Goal: Communication & Community: Ask a question

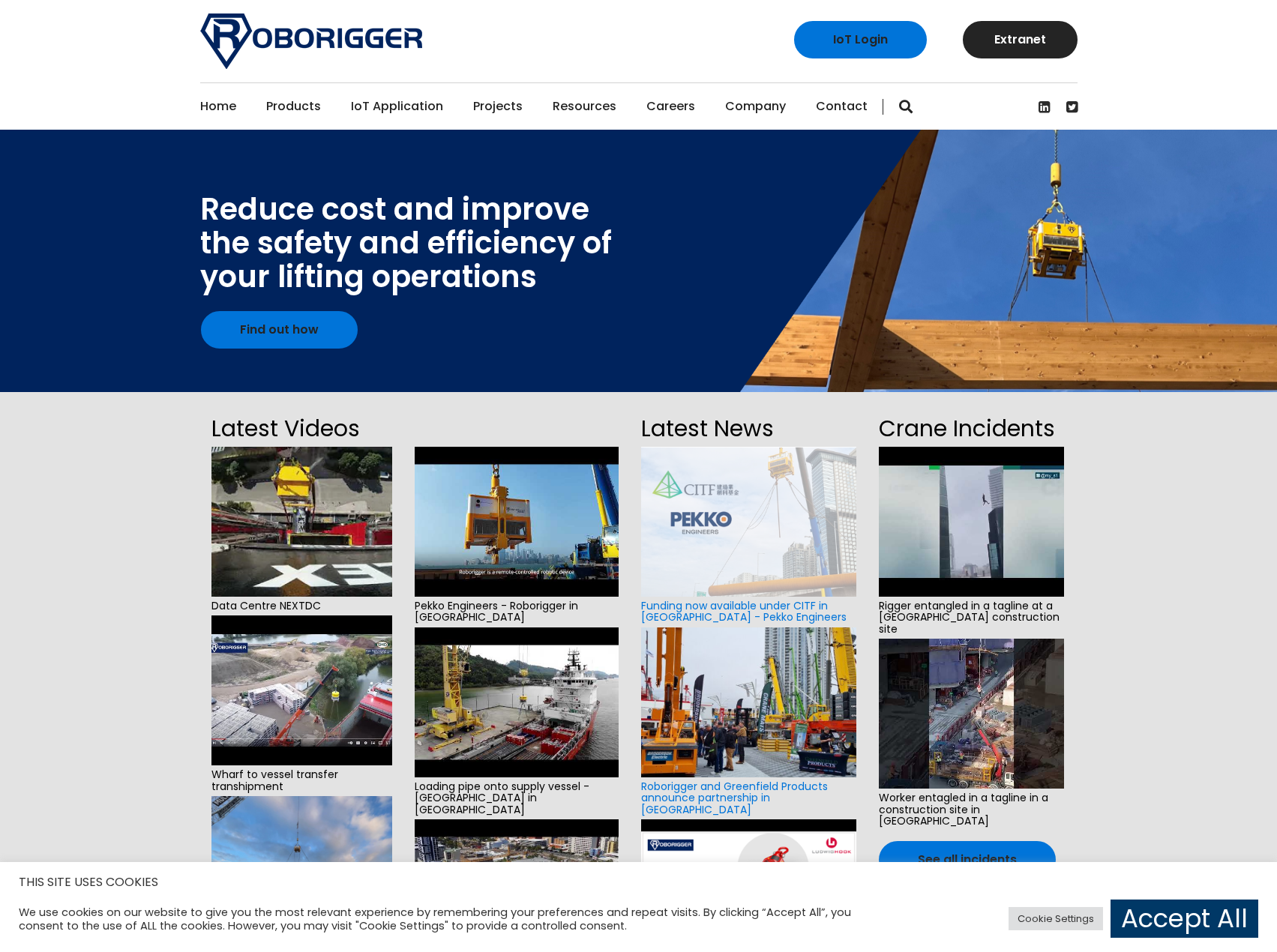
click at [837, 112] on link "Contact" at bounding box center [841, 106] width 52 height 46
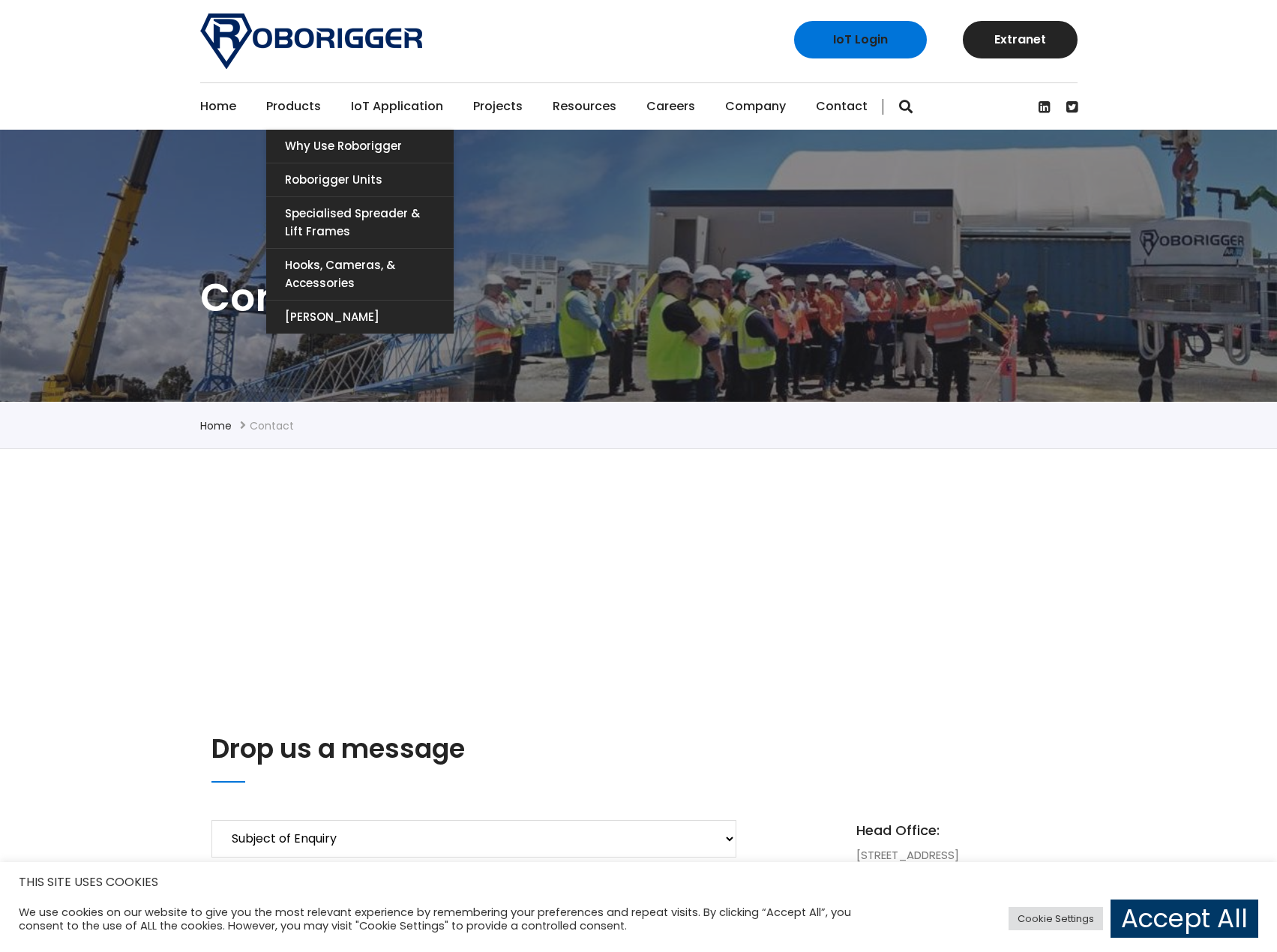
click at [283, 107] on link "Products" at bounding box center [293, 106] width 54 height 46
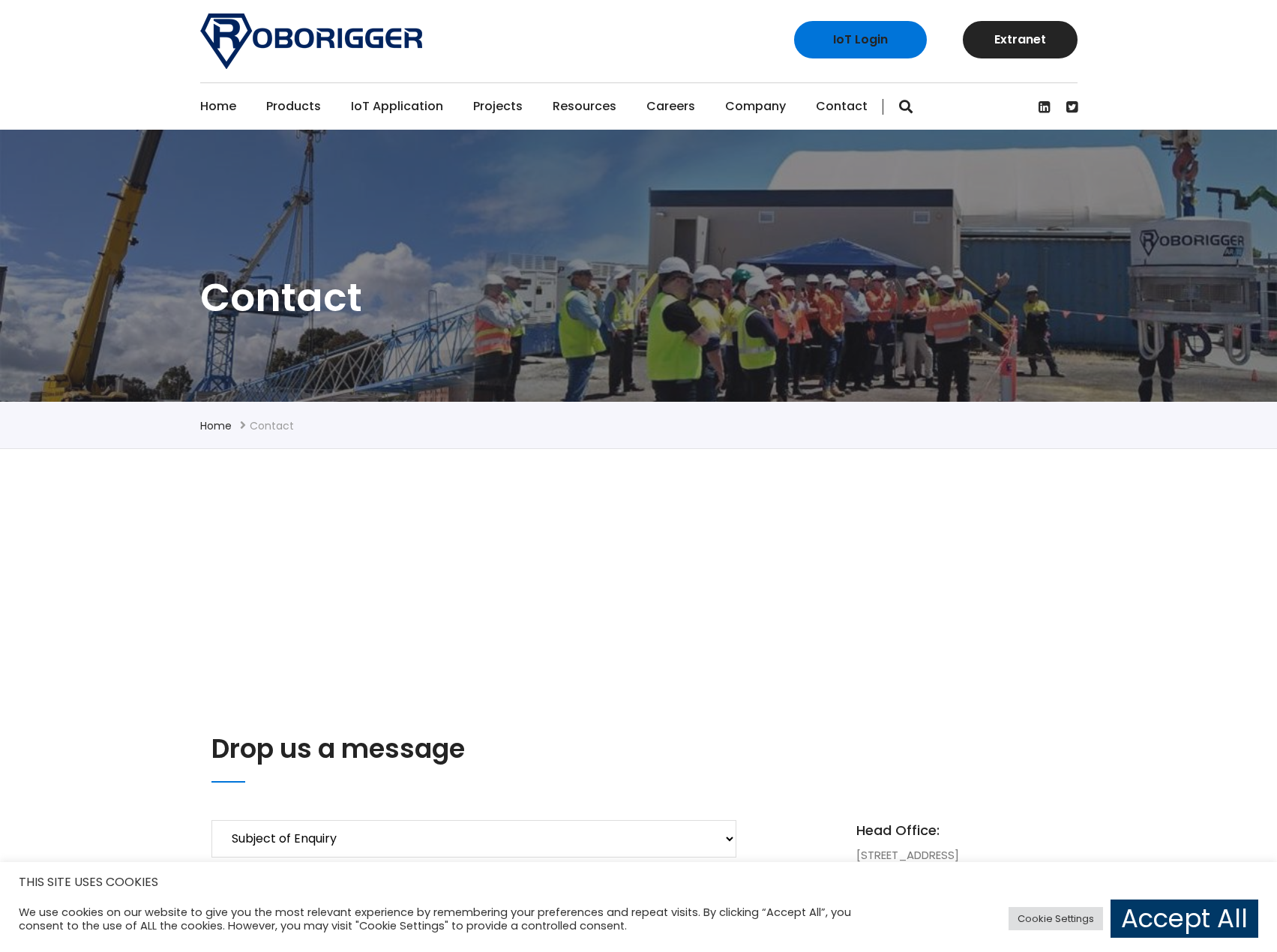
click at [214, 107] on link "Home" at bounding box center [218, 106] width 36 height 46
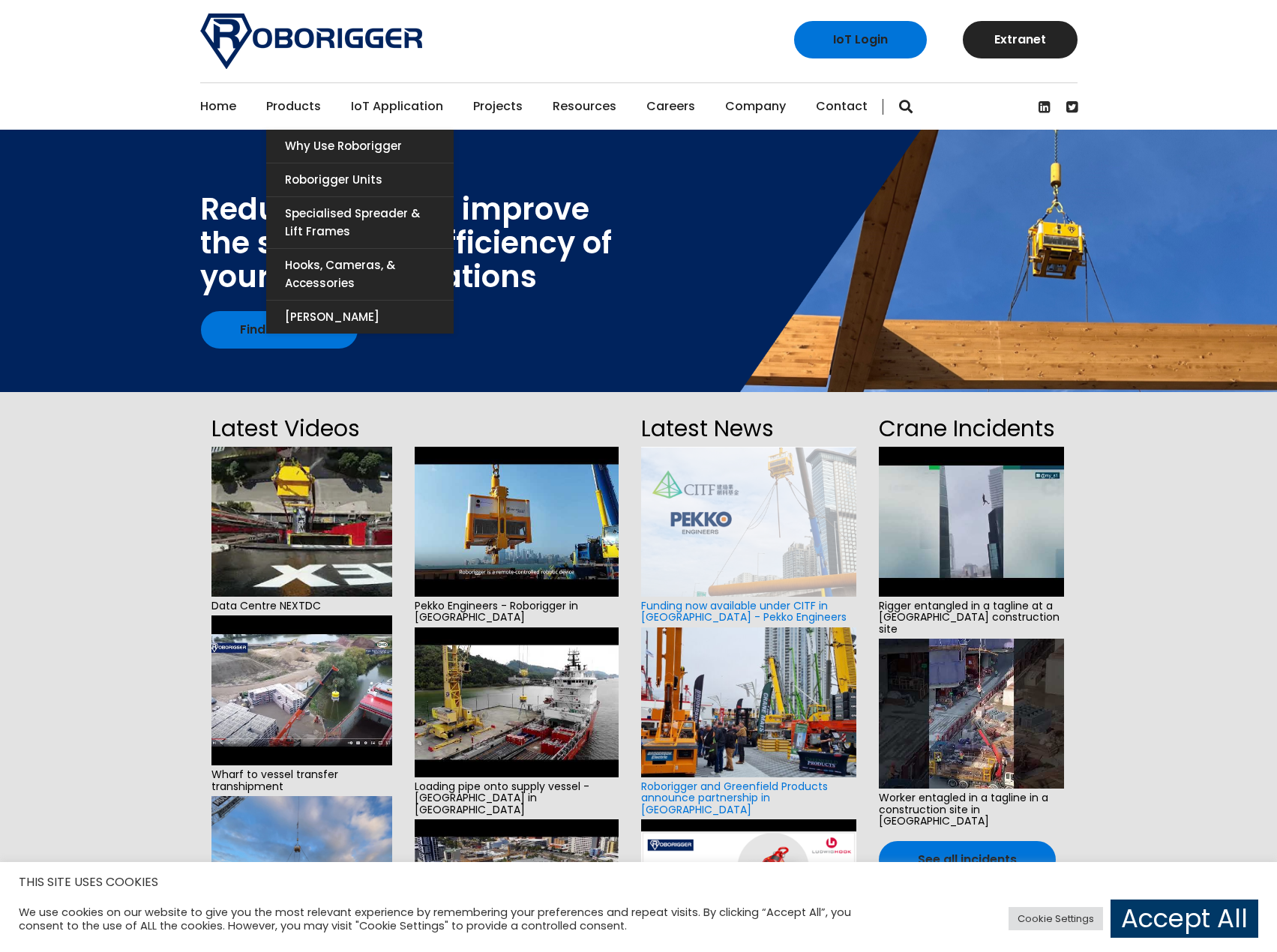
click at [316, 100] on link "Products" at bounding box center [293, 106] width 54 height 46
click at [305, 146] on link "Why use Roborigger" at bounding box center [360, 146] width 188 height 33
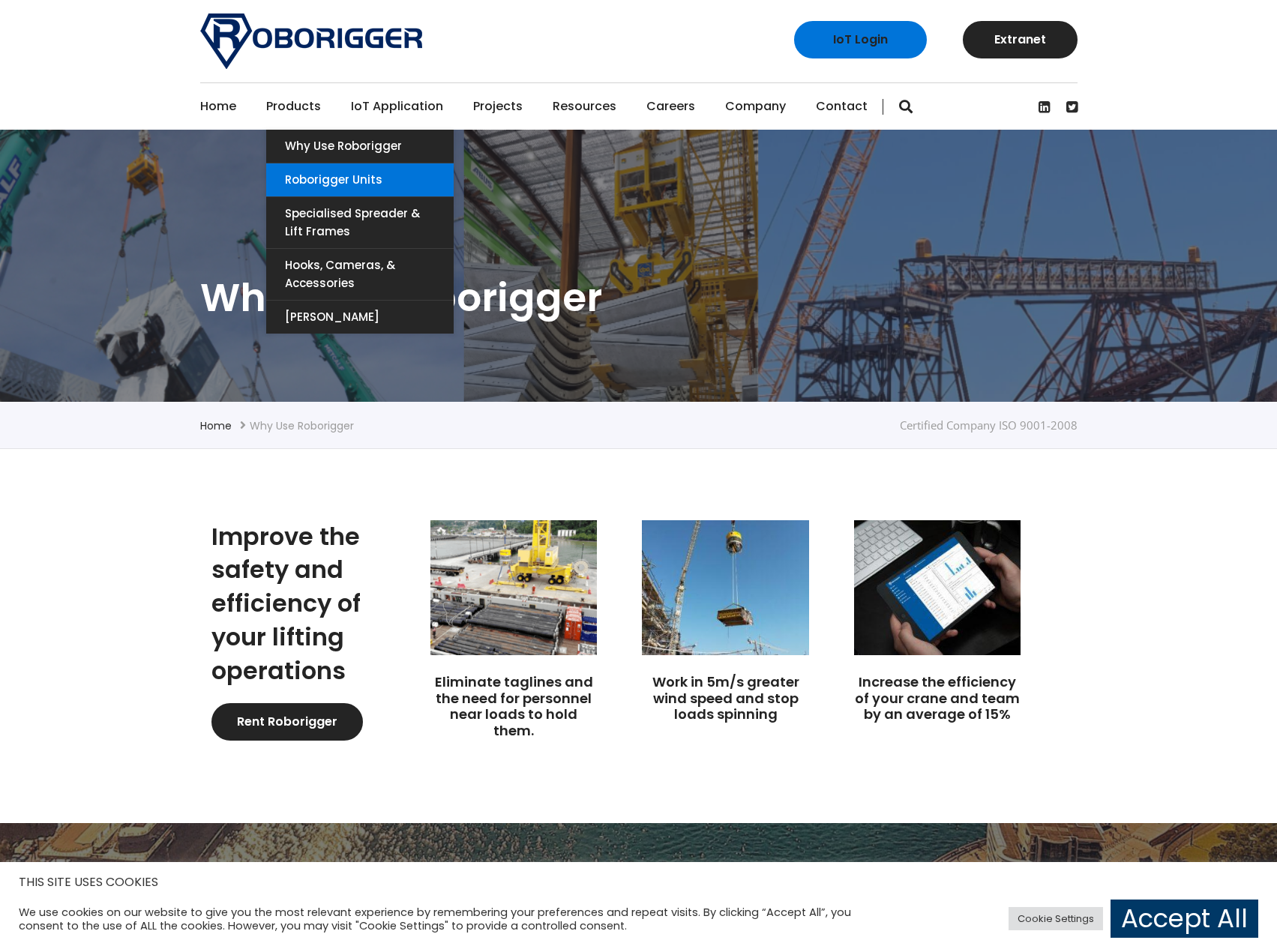
click at [338, 180] on link "Roborigger Units" at bounding box center [360, 180] width 188 height 33
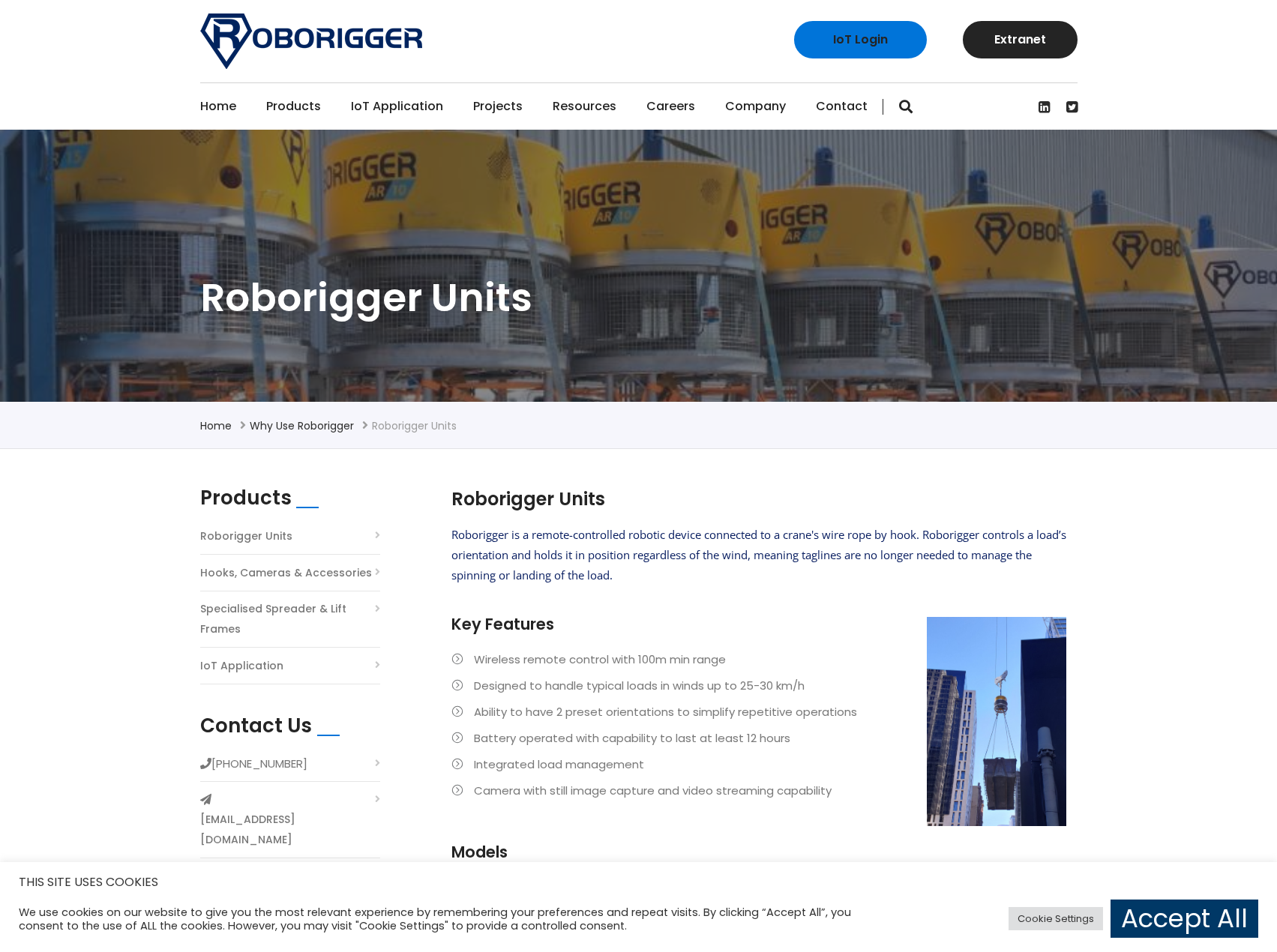
click at [823, 110] on link "Contact" at bounding box center [841, 106] width 52 height 46
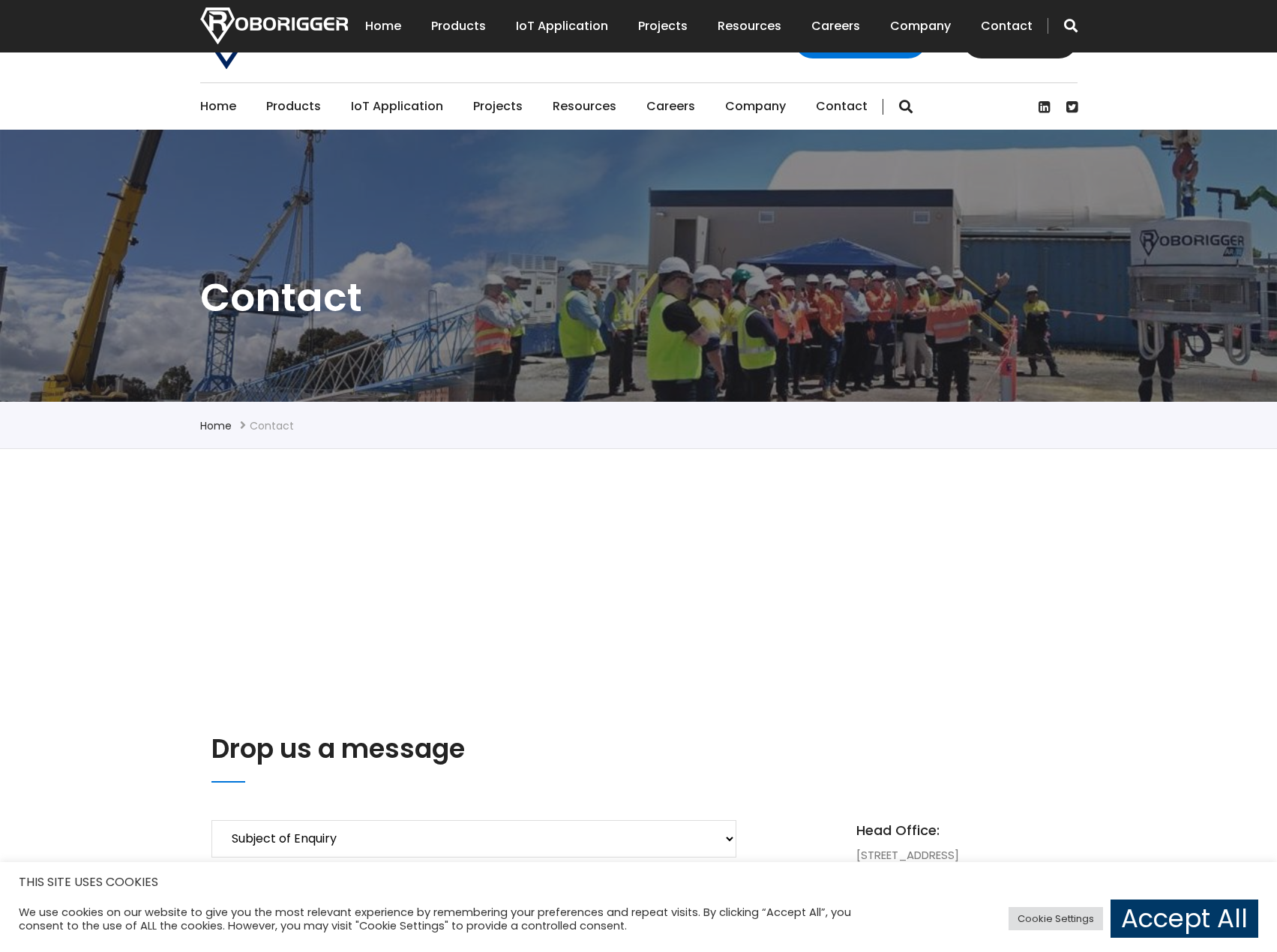
scroll to position [600, 0]
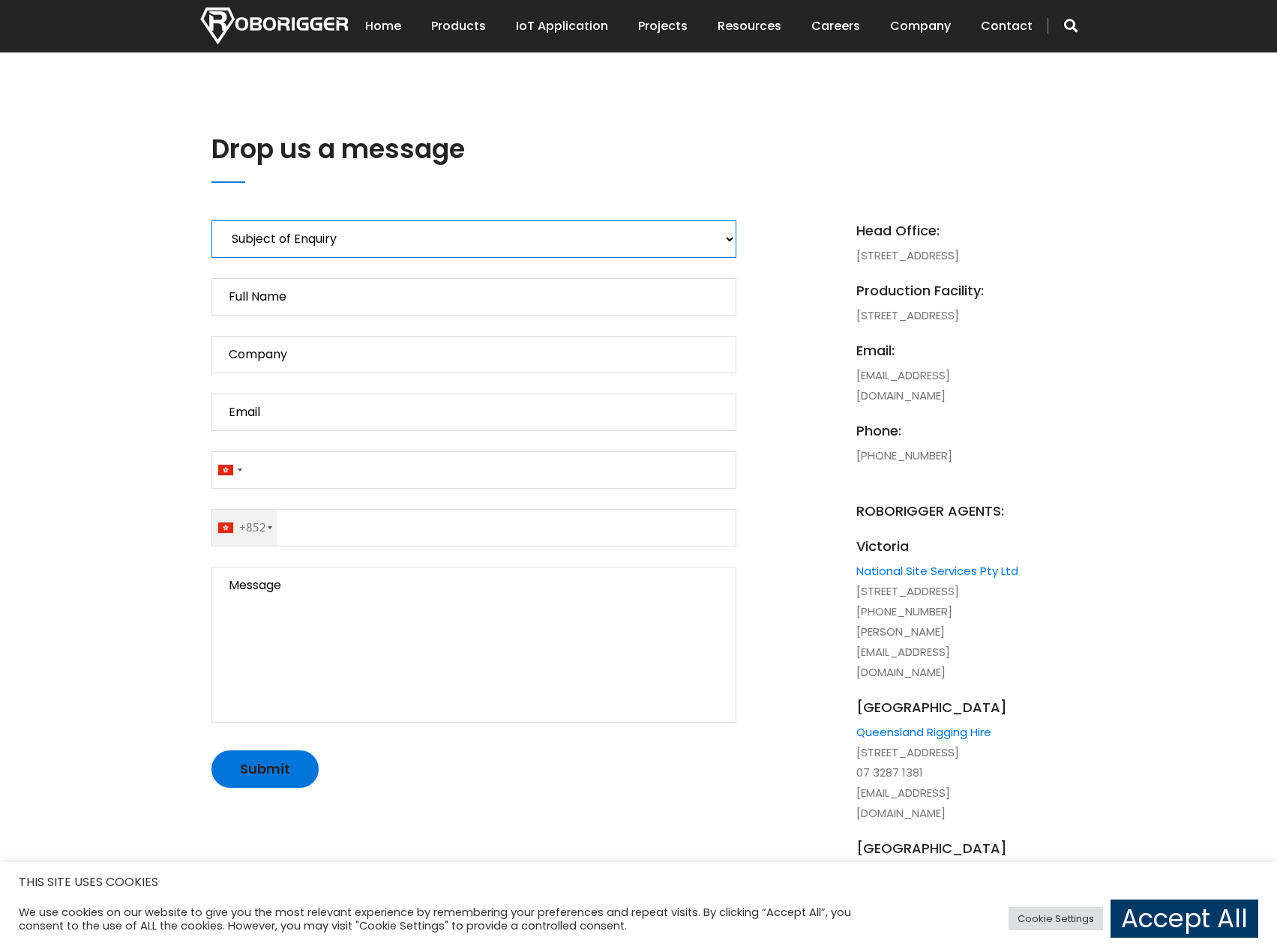
click at [353, 241] on select "Subject of Enquiry Roborigger Rental Roborigger Purchase Customised Solution [P…" at bounding box center [474, 240] width 525 height 38
select select "Roborigger Rental"
click at [212, 221] on select "Subject of Enquiry Roborigger Rental Roborigger Purchase Customised Solution [P…" at bounding box center [474, 240] width 525 height 38
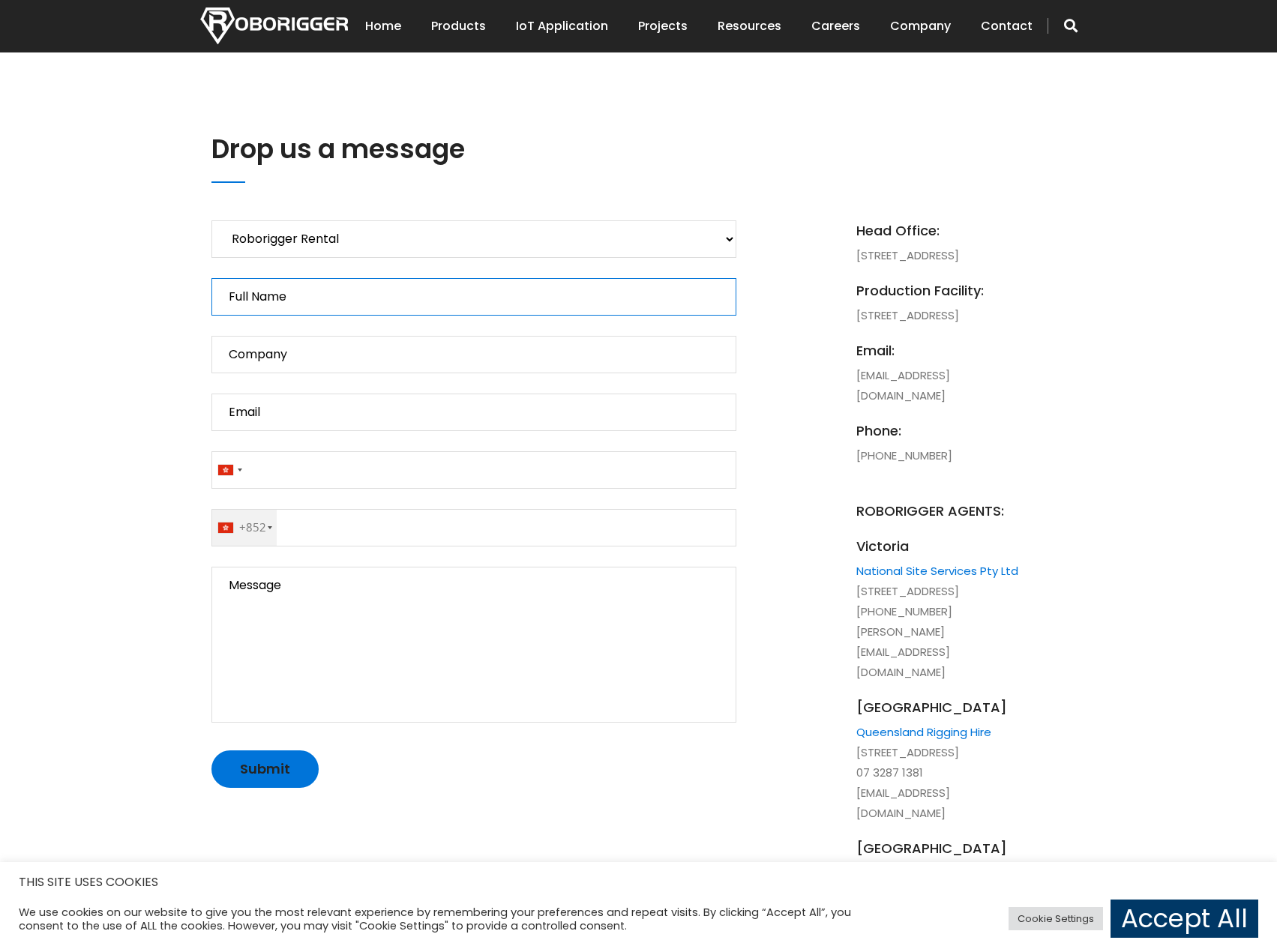
click at [280, 306] on input "Full Name" at bounding box center [474, 297] width 525 height 38
click at [321, 305] on input "Full Name" at bounding box center [474, 297] width 525 height 38
type input "[PERSON_NAME]"
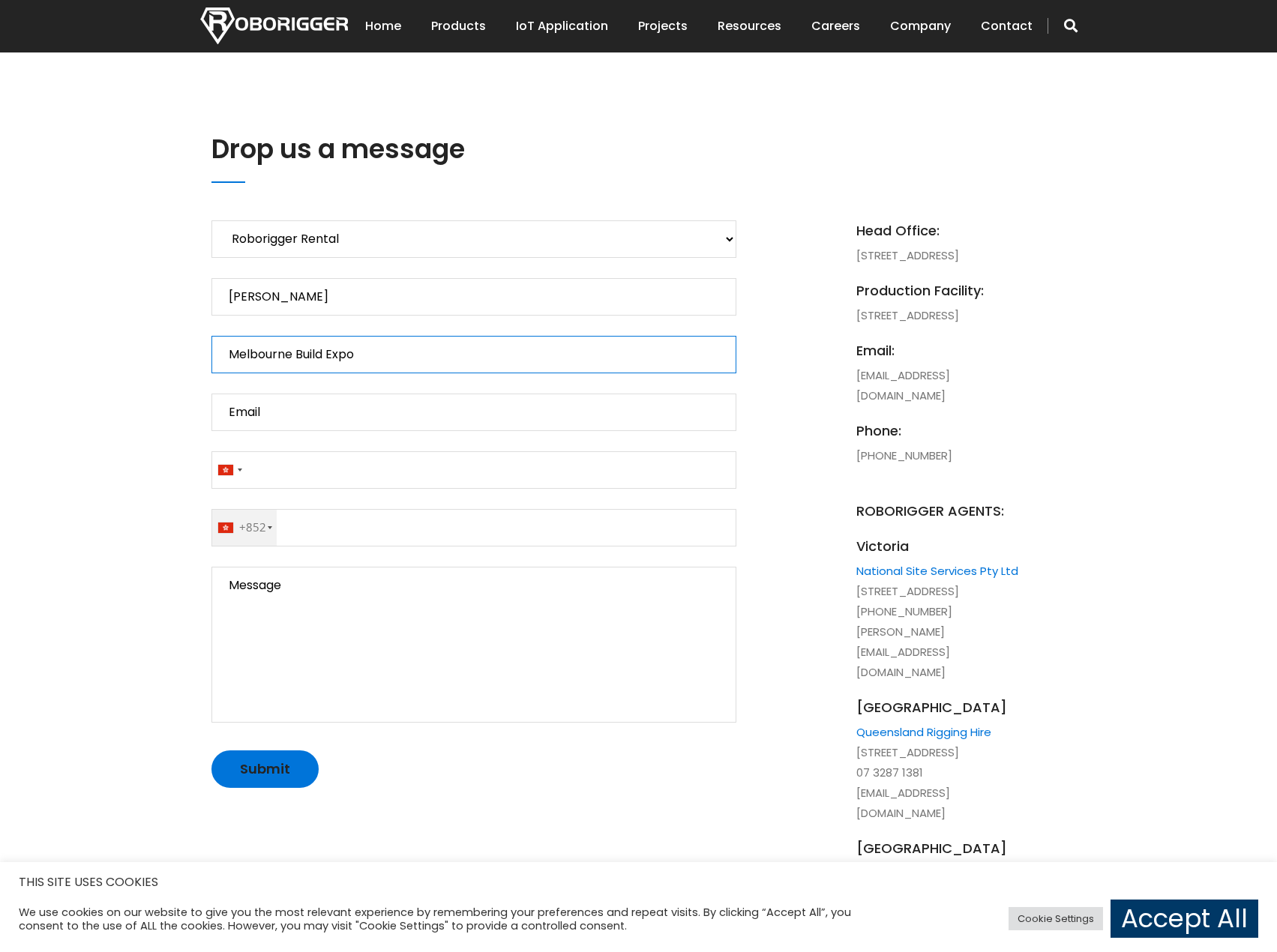
type input "Melbourne Build Expo"
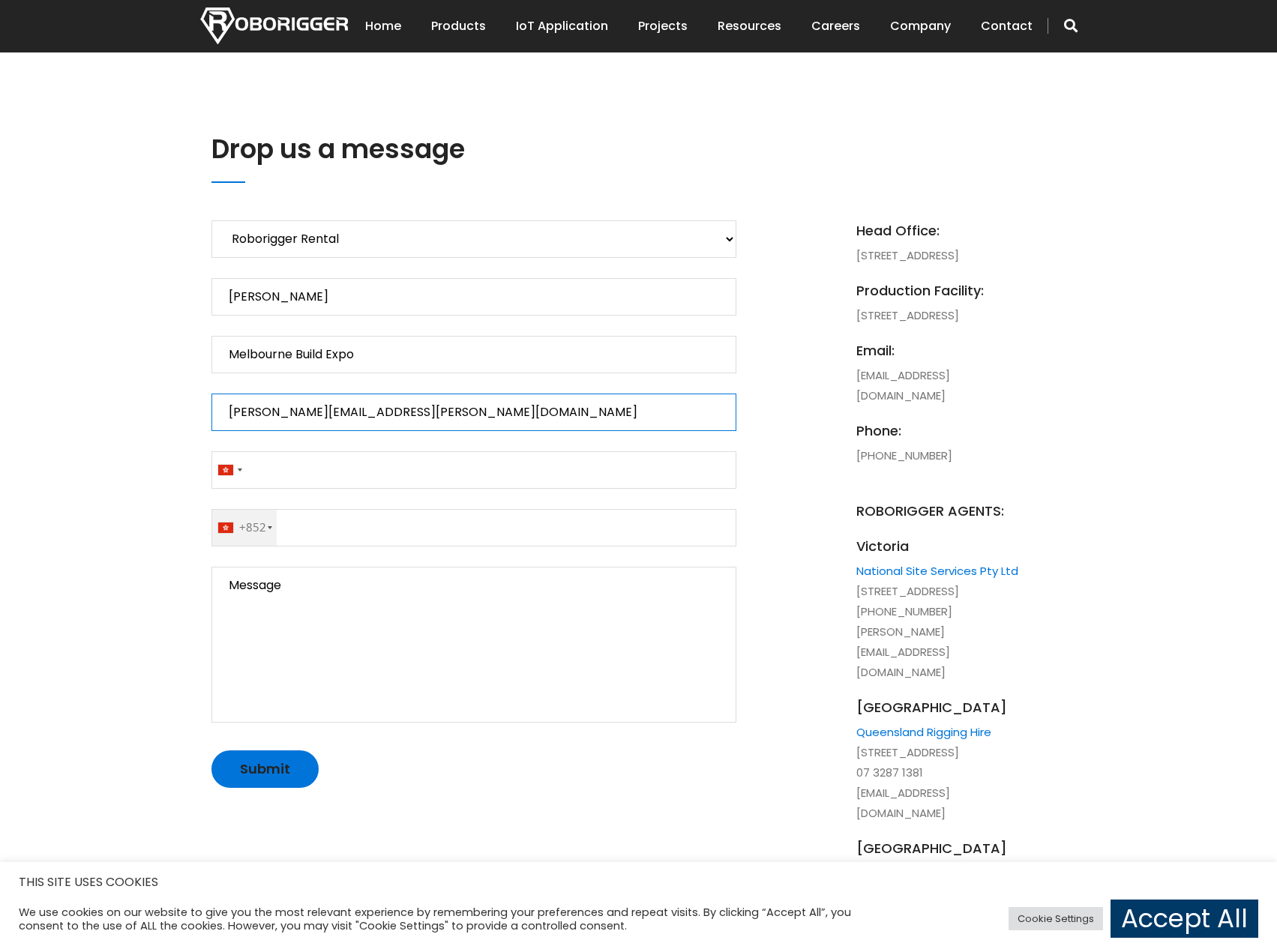
type input "[PERSON_NAME][EMAIL_ADDRESS][PERSON_NAME][DOMAIN_NAME]"
click at [229, 474] on div "Contact form" at bounding box center [226, 469] width 15 height 11
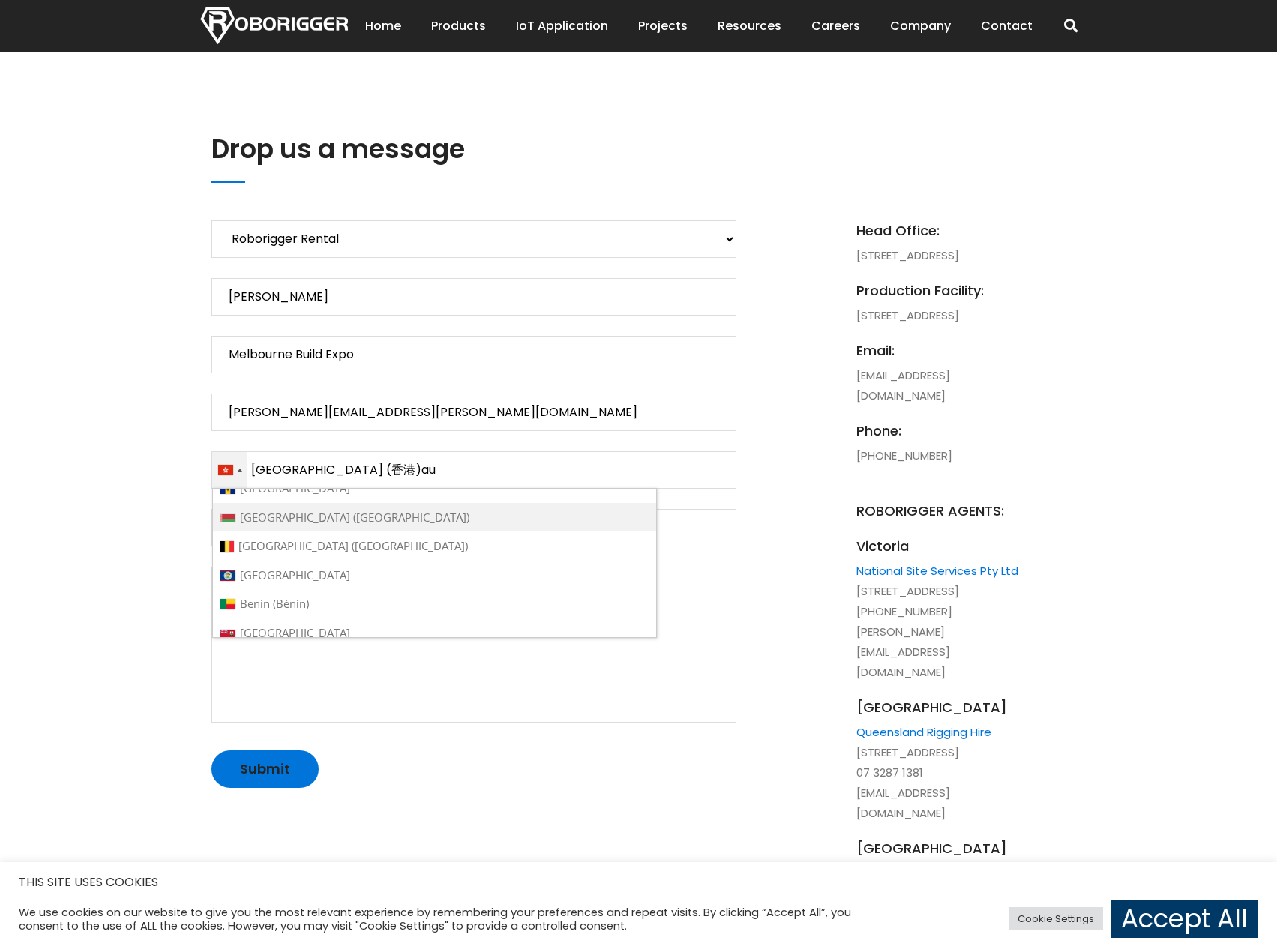
scroll to position [300, 0]
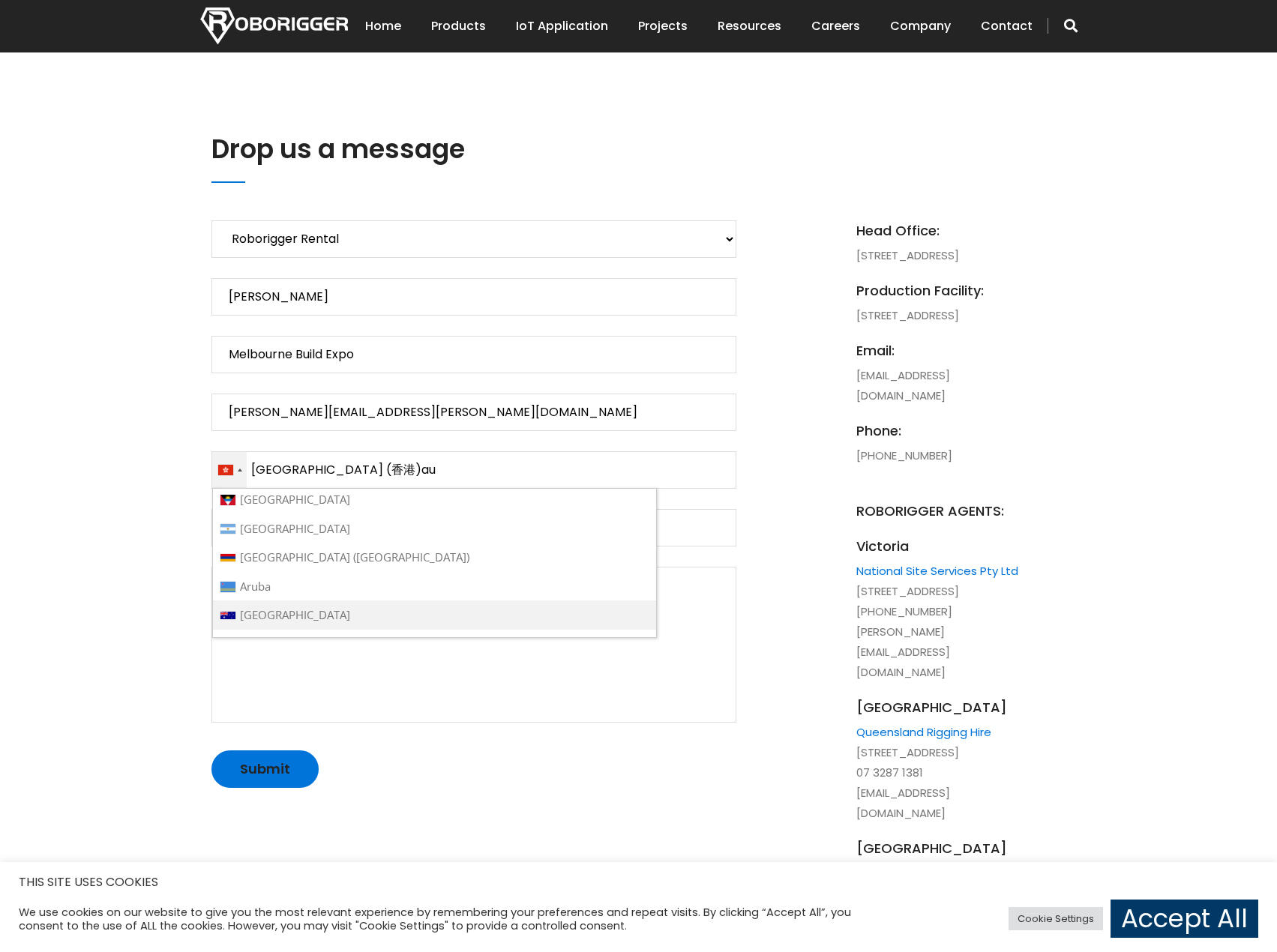
click at [309, 608] on li "[GEOGRAPHIC_DATA]" at bounding box center [435, 614] width 443 height 29
type input "[GEOGRAPHIC_DATA]"
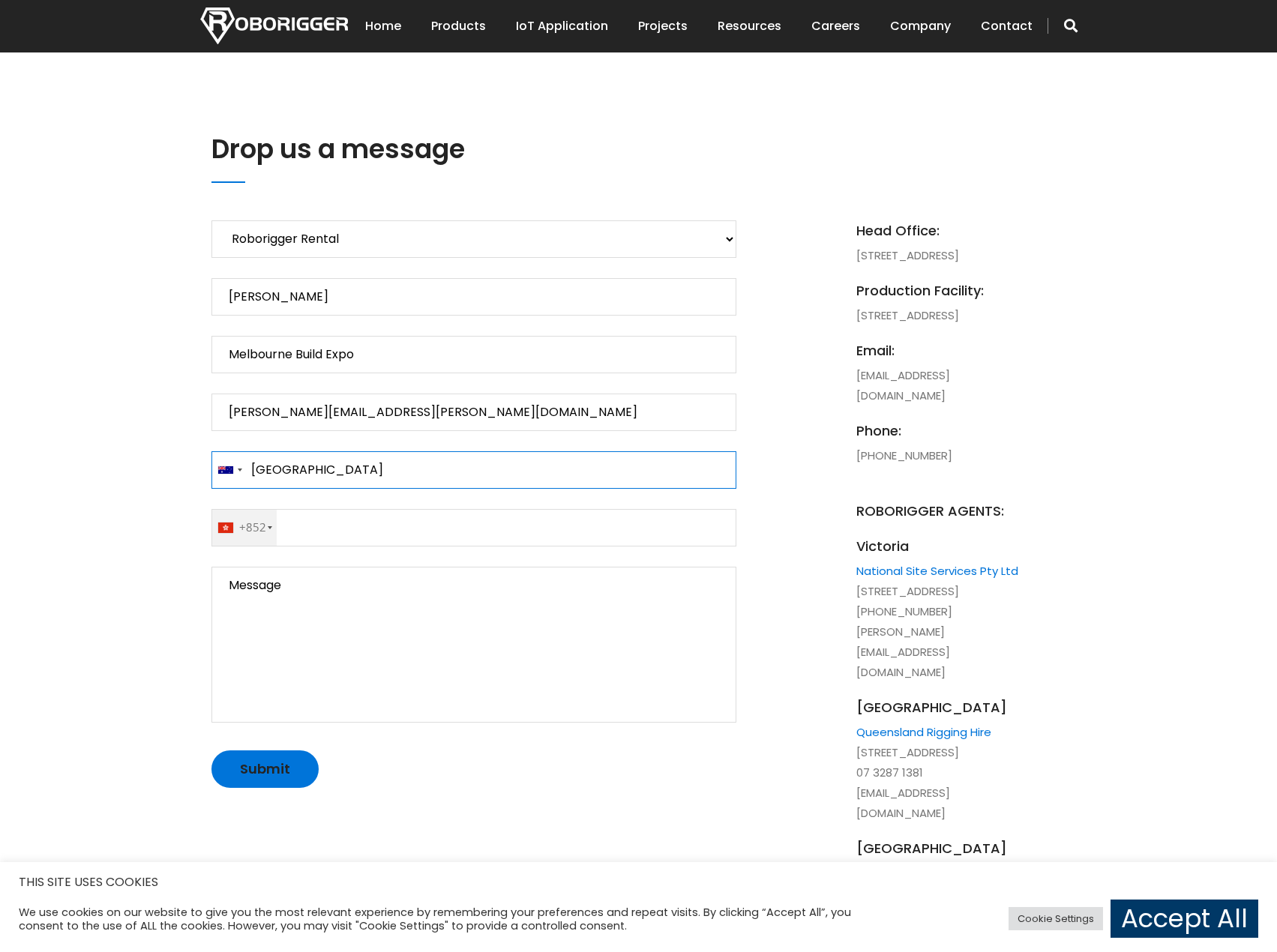
click at [393, 468] on input "[GEOGRAPHIC_DATA]" at bounding box center [474, 470] width 525 height 38
click at [378, 500] on p "Subject of Enquiry Roborigger Rental Roborigger Purchase Customised Solution [P…" at bounding box center [474, 504] width 525 height 567
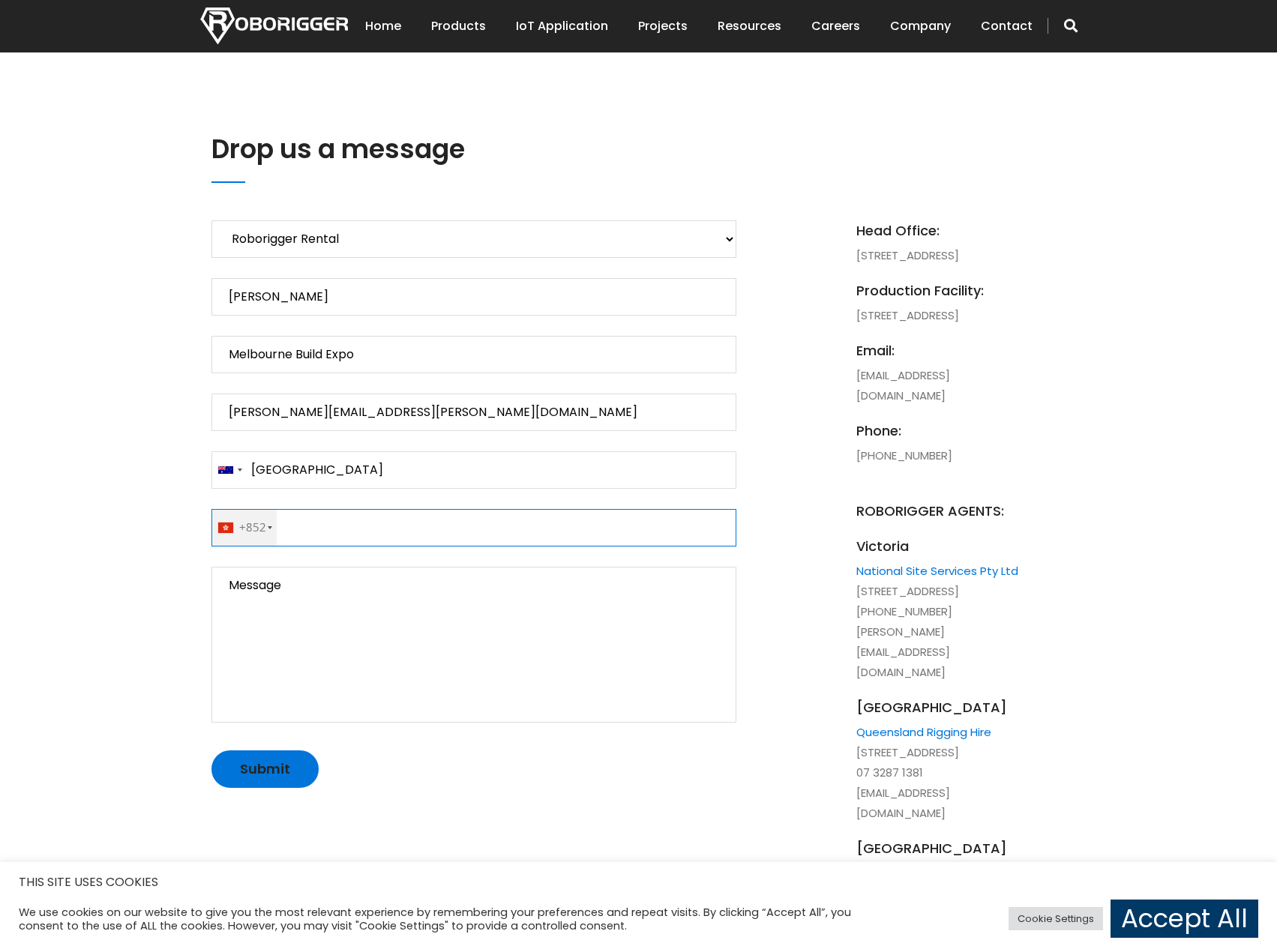
click at [376, 521] on input "Contact form" at bounding box center [474, 528] width 525 height 38
click at [260, 535] on div "+852" at bounding box center [247, 528] width 58 height 36
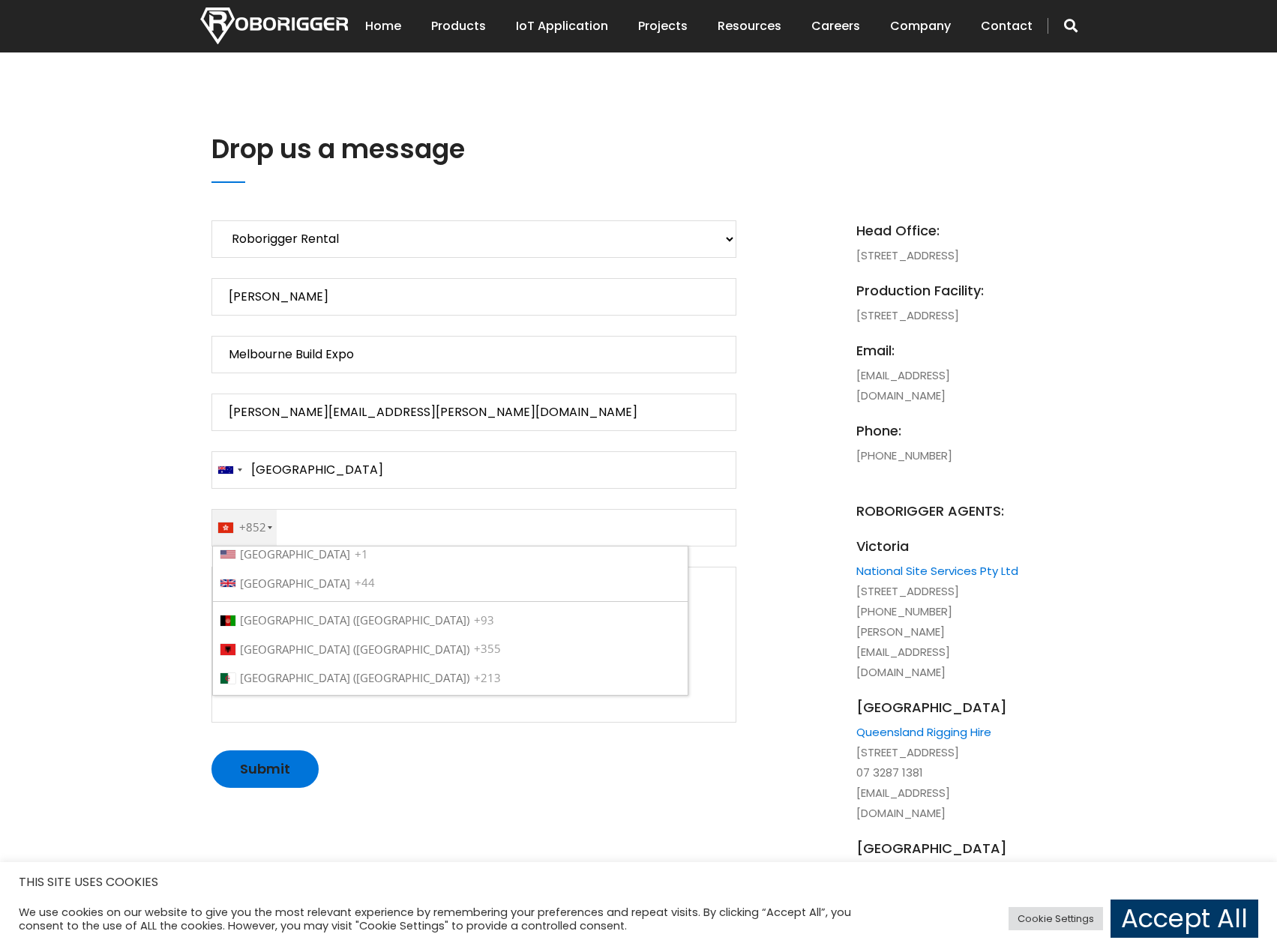
scroll to position [324, 0]
click at [276, 629] on li "[GEOGRAPHIC_DATA] +61" at bounding box center [451, 619] width 475 height 29
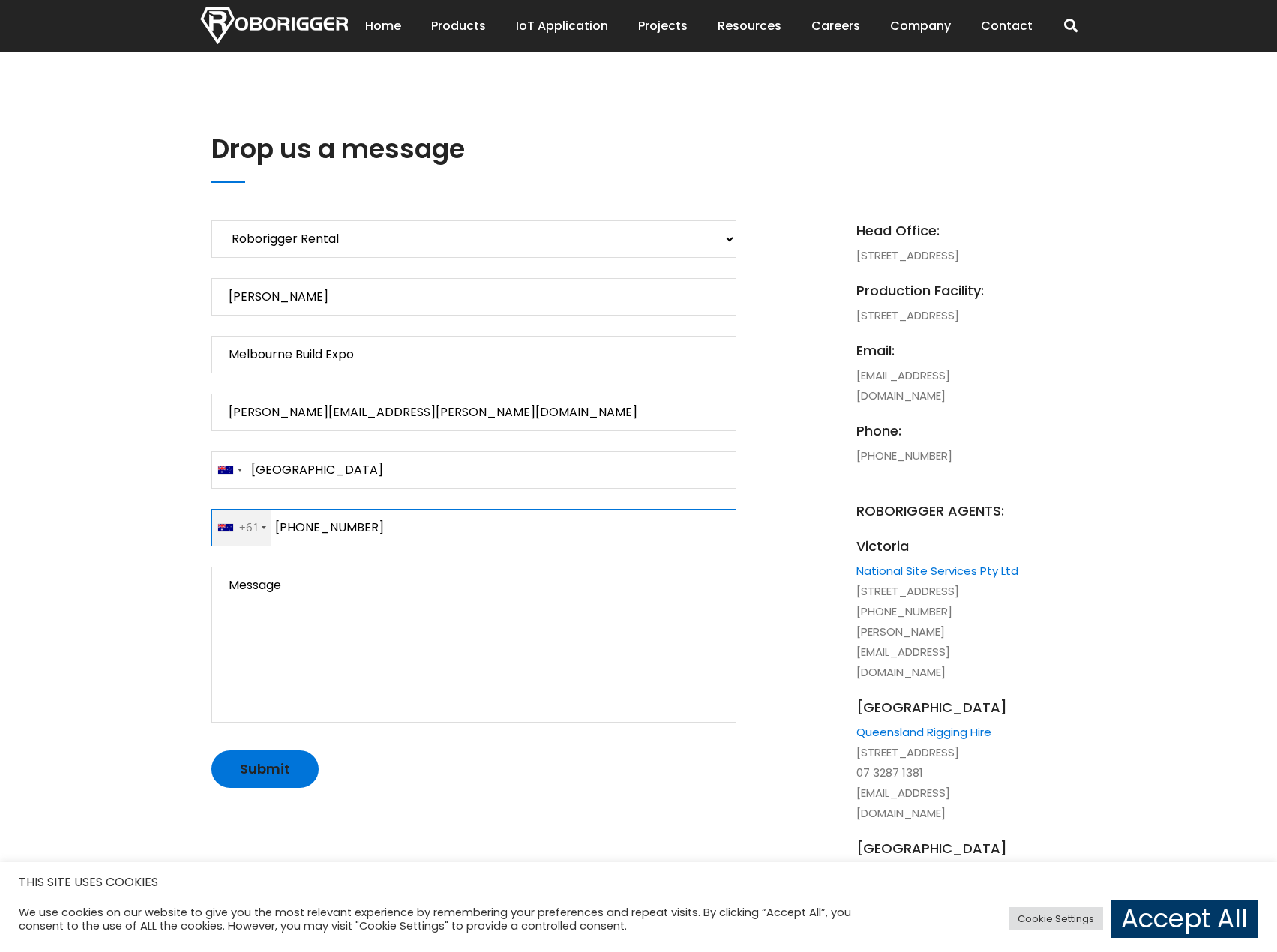
type input "[PHONE_NUMBER]"
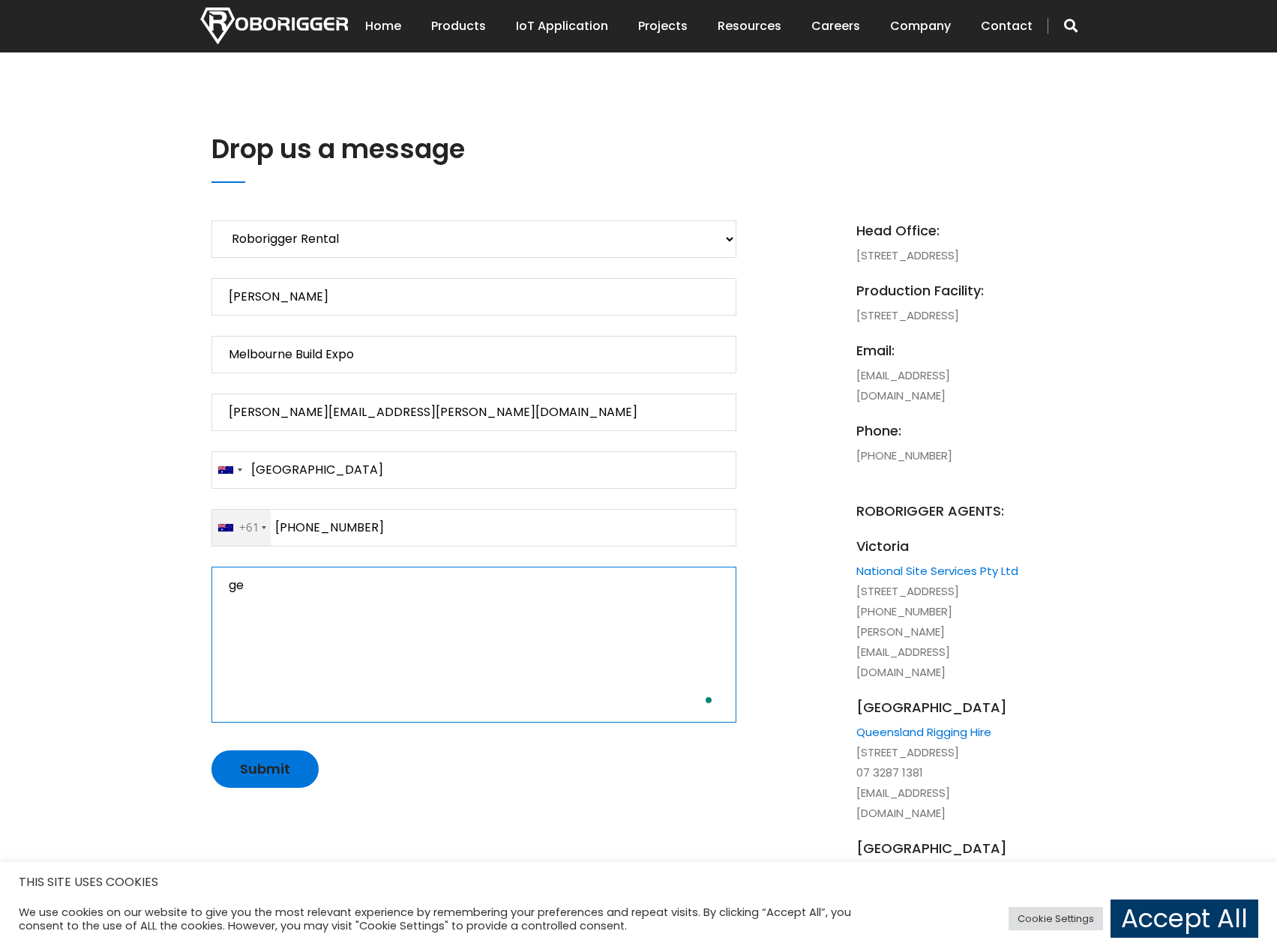
type textarea "e"
paste textarea "Hi Team I am one of the organisers of Melbourne Build Expo [DOMAIN_NAME]. We ar…"
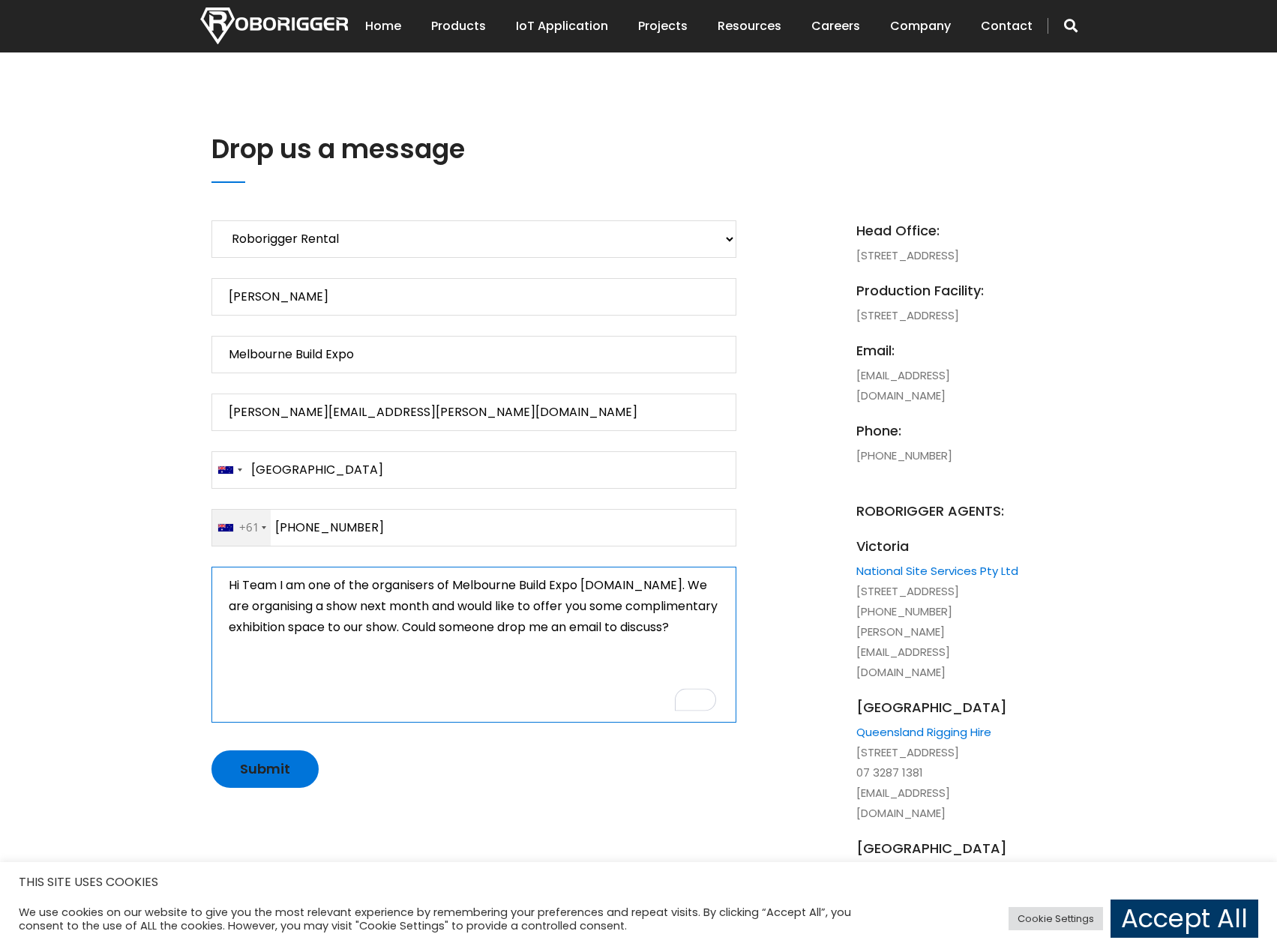
type textarea "Hi Team I am one of the organisers of Melbourne Build Expo [DOMAIN_NAME]. We ar…"
click at [276, 746] on p "Subject of Enquiry Roborigger Rental Roborigger Purchase Customised Solution [P…" at bounding box center [474, 504] width 525 height 567
click at [252, 763] on input "Submit" at bounding box center [265, 769] width 107 height 38
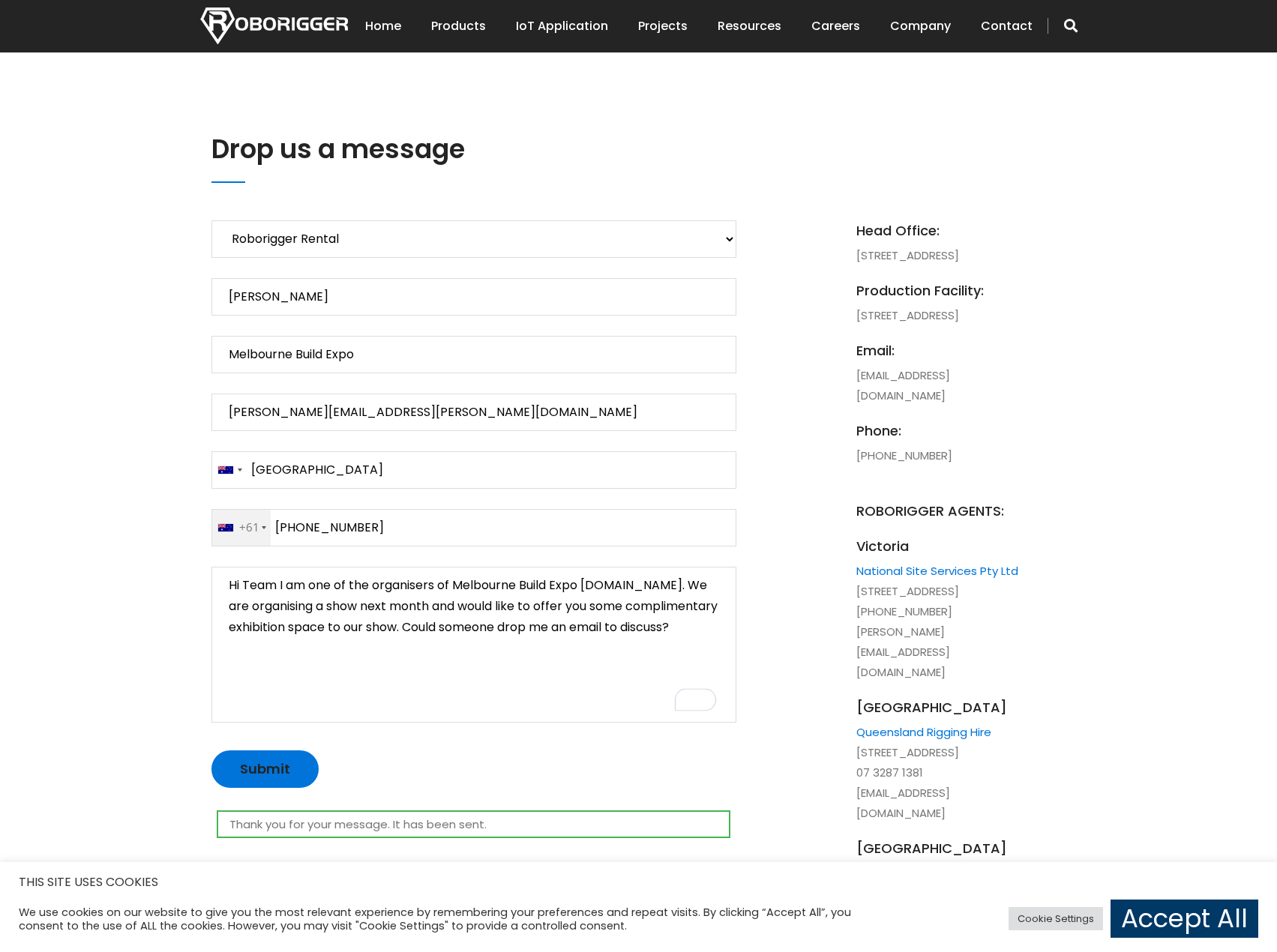
scroll to position [0, 0]
